Goal: Task Accomplishment & Management: Use online tool/utility

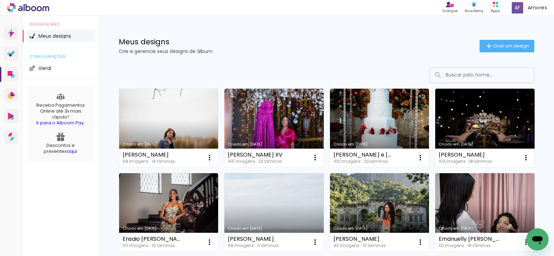
click at [181, 113] on link "Criado em [DATE]" at bounding box center [168, 128] width 99 height 78
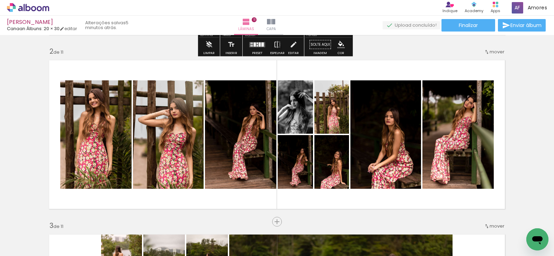
scroll to position [208, 0]
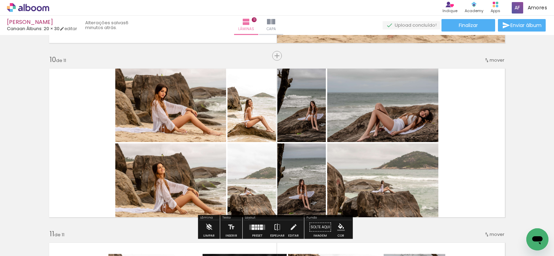
scroll to position [1592, 0]
